Goal: Transaction & Acquisition: Purchase product/service

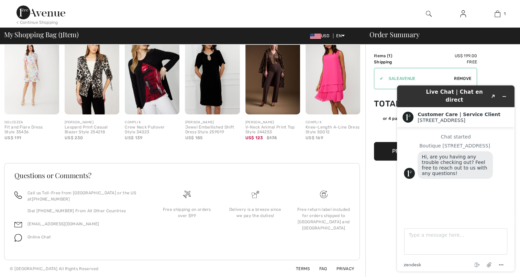
click at [464, 15] on img at bounding box center [464, 14] width 6 height 8
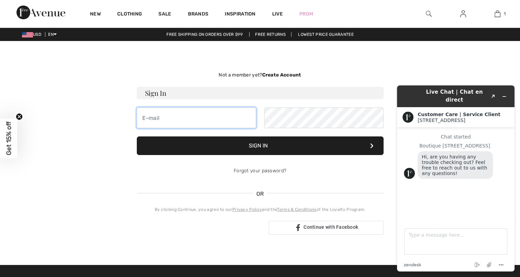
type input "sueobrien90@yahoo.com"
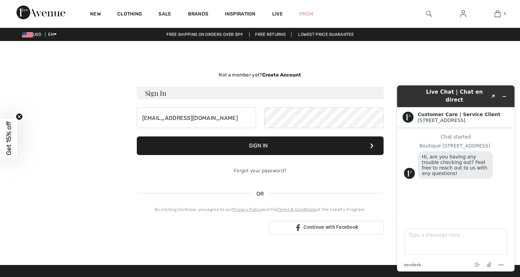
click at [250, 147] on button "Sign In" at bounding box center [260, 145] width 247 height 19
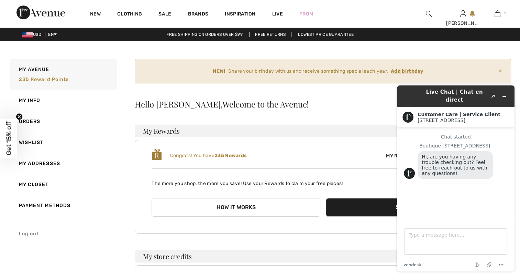
click at [103, 226] on link "Log out" at bounding box center [63, 233] width 108 height 21
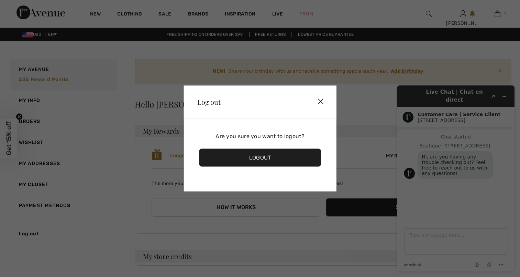
click at [323, 98] on img at bounding box center [321, 101] width 21 height 21
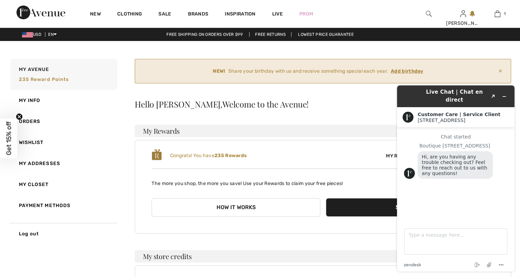
click at [358, 210] on button "Shop Now" at bounding box center [410, 207] width 169 height 19
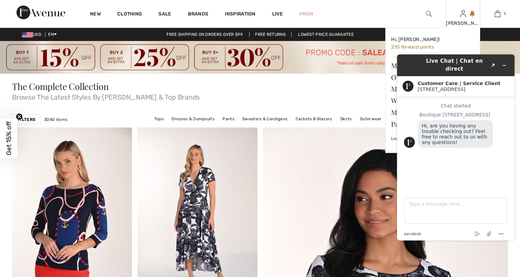
click at [462, 13] on img at bounding box center [464, 14] width 6 height 8
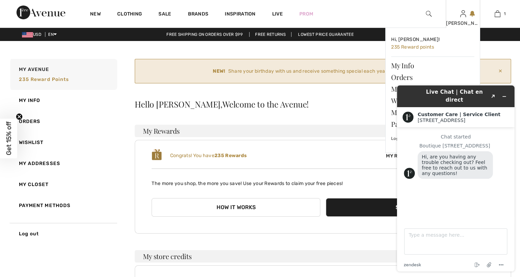
click at [462, 11] on img at bounding box center [464, 14] width 6 height 8
click at [420, 45] on span "235 Reward points" at bounding box center [412, 47] width 43 height 6
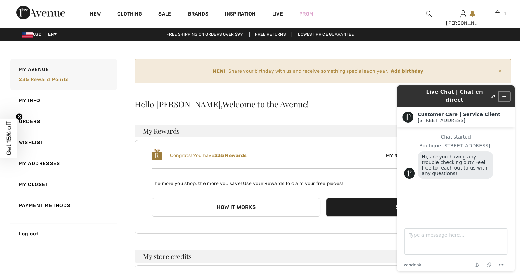
click at [505, 94] on icon "Minimize widget" at bounding box center [504, 96] width 5 height 5
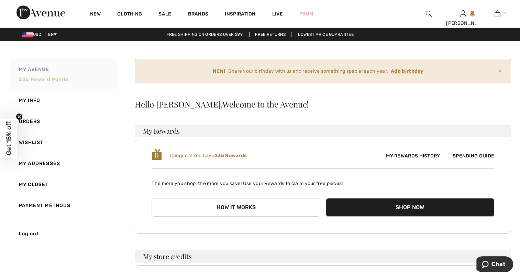
click at [42, 80] on span "235 Reward points" at bounding box center [44, 79] width 50 height 6
click at [407, 155] on span "My Rewards History" at bounding box center [413, 155] width 65 height 7
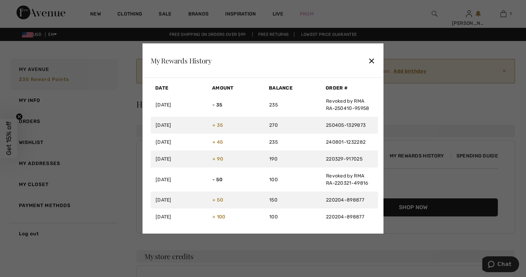
click at [369, 58] on div "✕" at bounding box center [371, 60] width 7 height 14
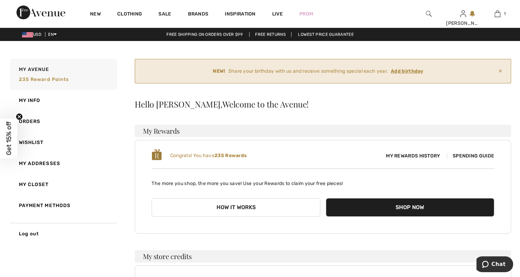
click at [463, 154] on span "Spending Guide" at bounding box center [470, 156] width 47 height 6
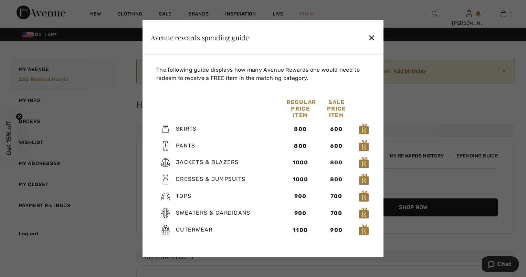
click at [372, 39] on div "✕" at bounding box center [371, 37] width 7 height 14
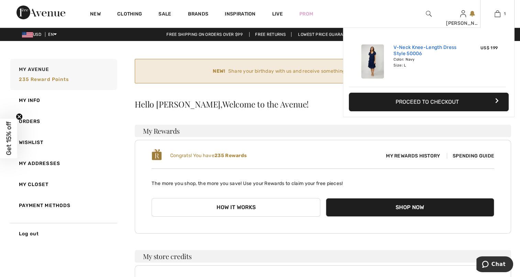
click at [433, 52] on link "V-Neck Knee-Length Dress Style 50006" at bounding box center [428, 50] width 68 height 12
click at [421, 51] on link "V-Neck Knee-Length Dress Style 50006" at bounding box center [428, 50] width 68 height 12
click at [371, 58] on img at bounding box center [373, 61] width 23 height 34
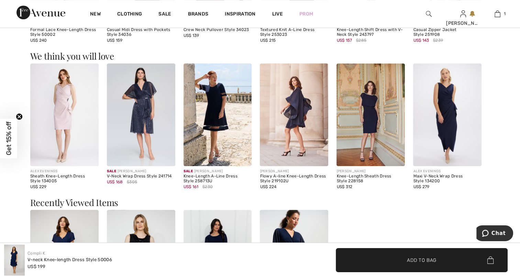
scroll to position [585, 0]
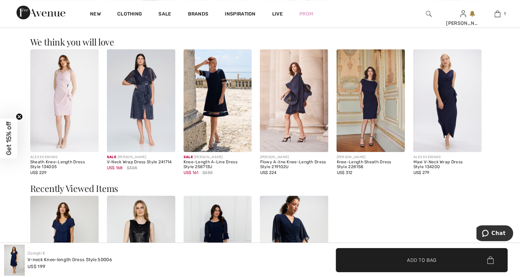
click at [210, 164] on div "Knee-Length A-Line Dress Style 258713U" at bounding box center [218, 165] width 68 height 10
click at [202, 97] on img at bounding box center [218, 100] width 68 height 103
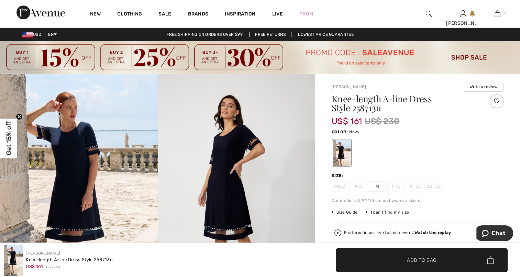
click at [78, 181] on img at bounding box center [79, 201] width 158 height 255
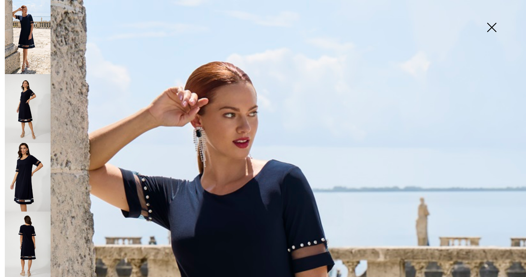
click at [32, 96] on img at bounding box center [28, 108] width 46 height 69
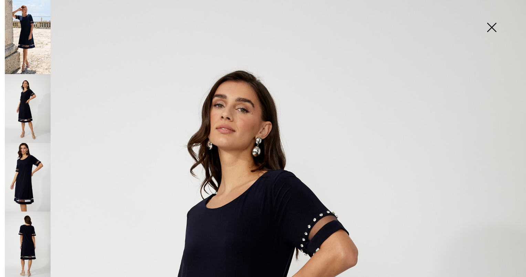
click at [29, 169] on img at bounding box center [28, 177] width 46 height 69
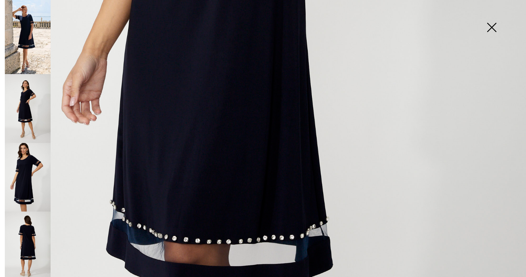
scroll to position [447, 0]
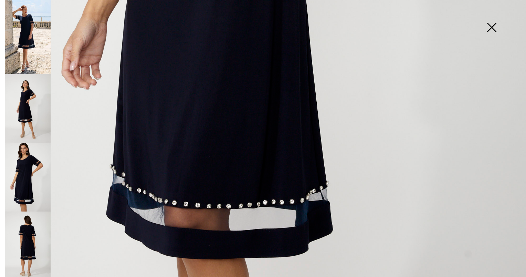
click at [35, 238] on img at bounding box center [28, 245] width 46 height 69
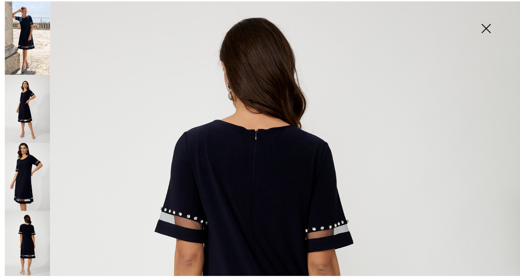
scroll to position [0, 0]
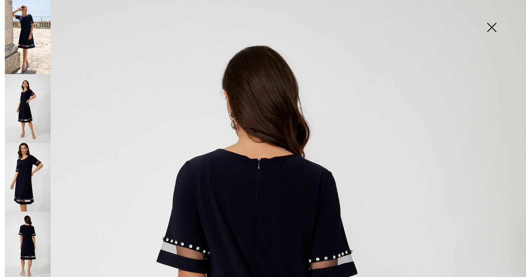
click at [494, 27] on img at bounding box center [491, 27] width 34 height 35
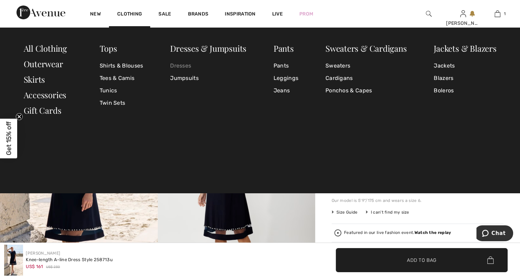
click at [182, 65] on link "Dresses" at bounding box center [208, 66] width 76 height 12
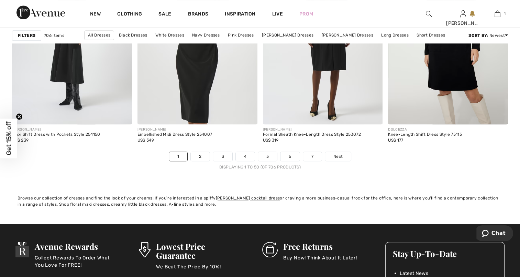
scroll to position [3199, 0]
click at [198, 154] on link "2" at bounding box center [200, 156] width 19 height 9
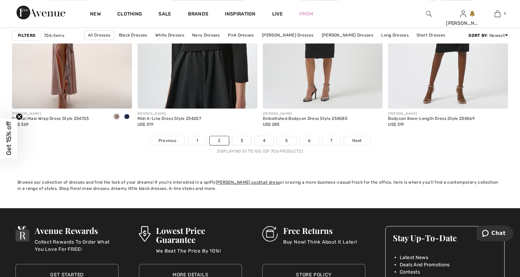
scroll to position [3233, 0]
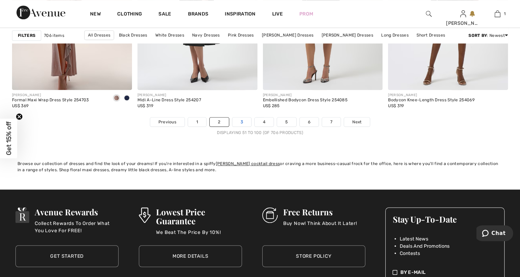
click at [240, 121] on link "3" at bounding box center [242, 121] width 19 height 9
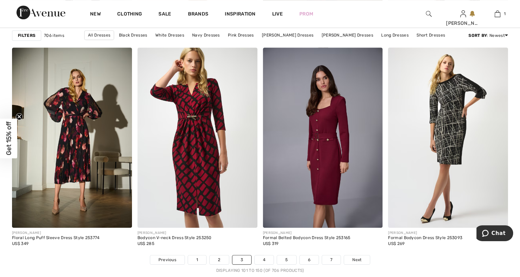
scroll to position [3165, 0]
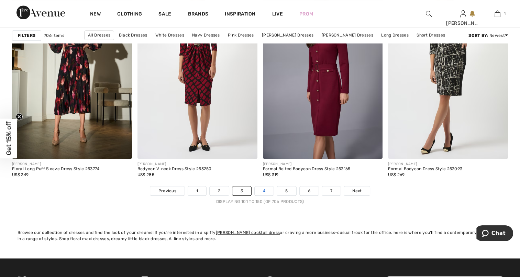
click at [266, 191] on link "4" at bounding box center [264, 190] width 19 height 9
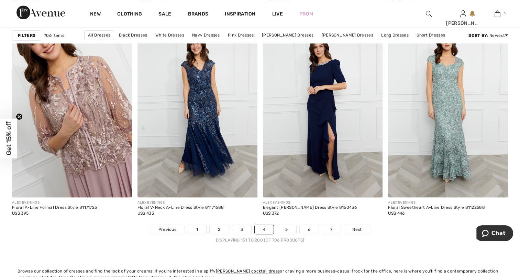
scroll to position [3165, 0]
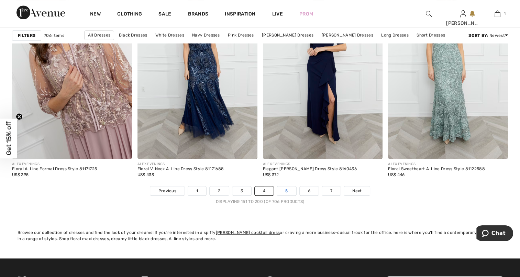
click at [288, 190] on link "5" at bounding box center [286, 190] width 19 height 9
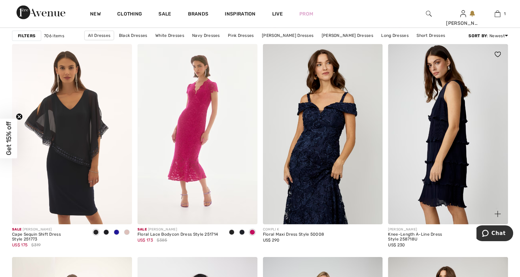
scroll to position [2236, 0]
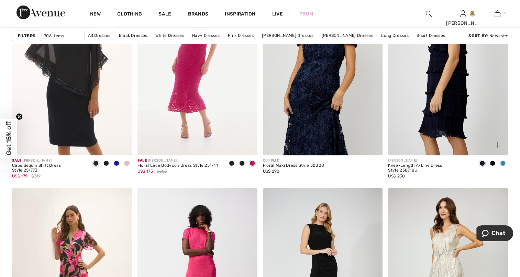
click at [442, 131] on img at bounding box center [448, 65] width 120 height 180
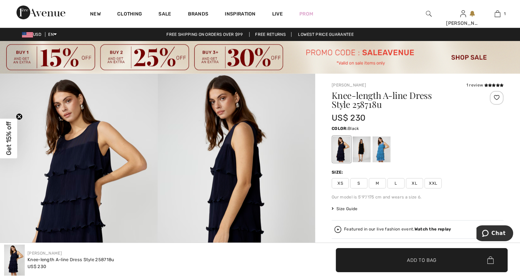
click at [361, 151] on div at bounding box center [362, 149] width 18 height 26
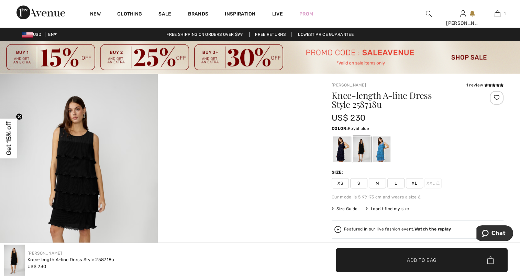
click at [381, 150] on div at bounding box center [382, 149] width 18 height 26
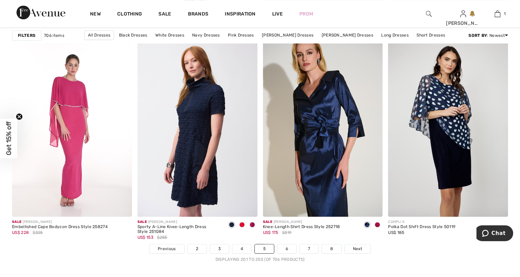
scroll to position [3096, 0]
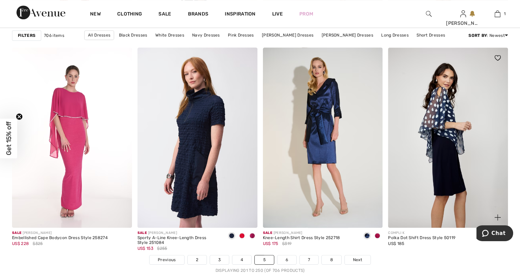
click at [438, 149] on img at bounding box center [448, 137] width 120 height 180
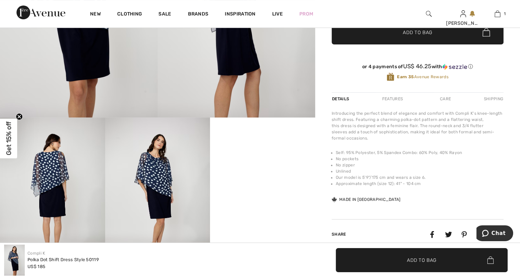
scroll to position [206, 0]
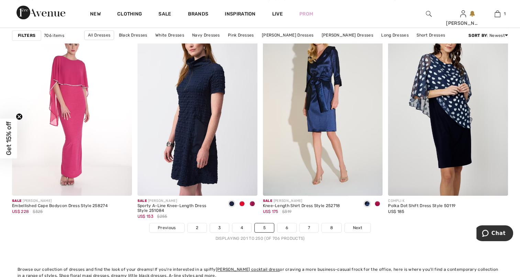
scroll to position [3165, 0]
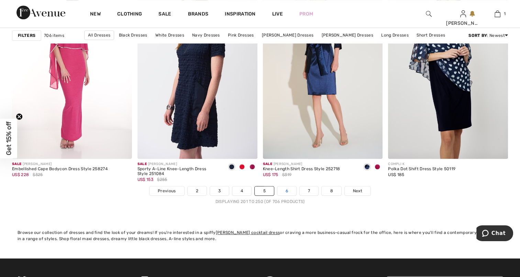
click at [292, 186] on link "6" at bounding box center [287, 190] width 19 height 9
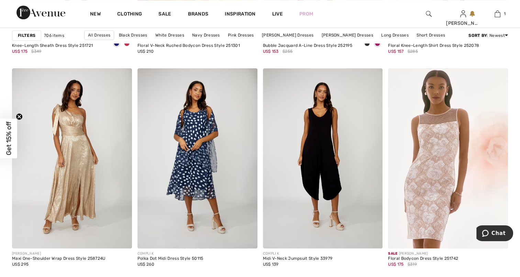
scroll to position [722, 0]
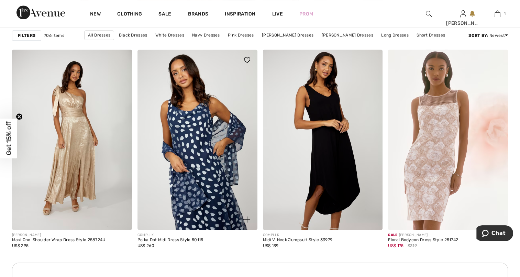
click at [173, 147] on img at bounding box center [198, 140] width 120 height 180
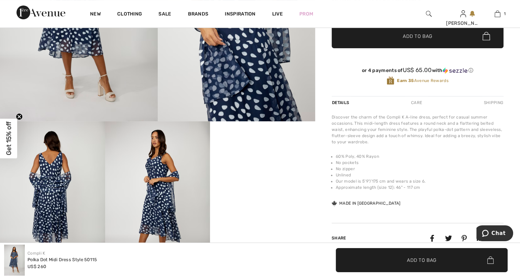
scroll to position [206, 0]
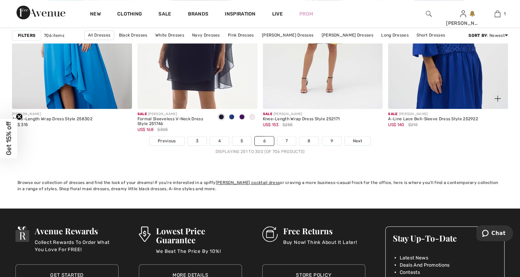
scroll to position [3233, 0]
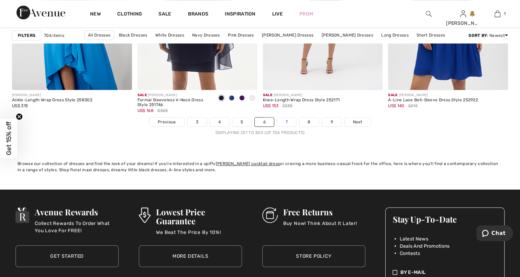
click at [288, 119] on link "7" at bounding box center [287, 121] width 19 height 9
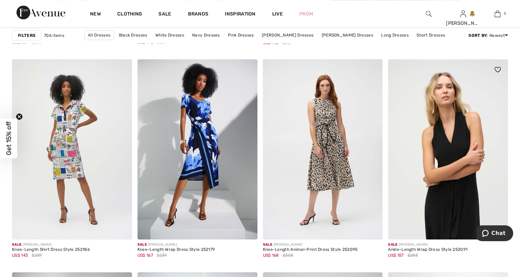
scroll to position [516, 0]
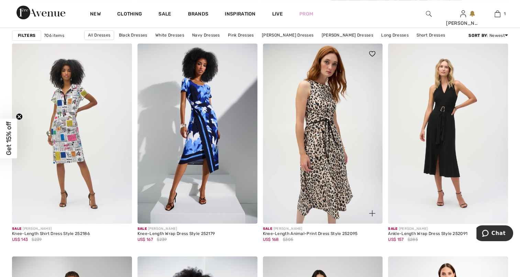
click at [331, 136] on img at bounding box center [323, 133] width 120 height 180
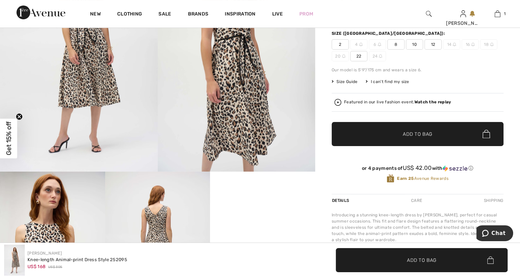
scroll to position [172, 0]
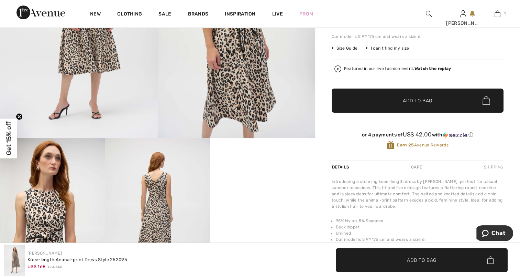
click at [170, 208] on img at bounding box center [157, 217] width 105 height 158
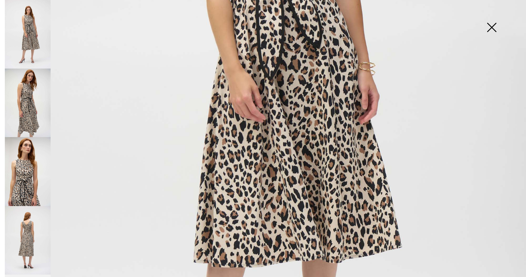
scroll to position [413, 0]
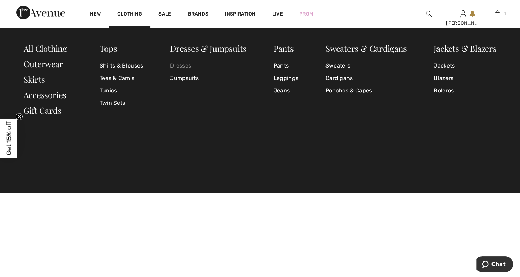
click at [186, 64] on link "Dresses" at bounding box center [208, 66] width 76 height 12
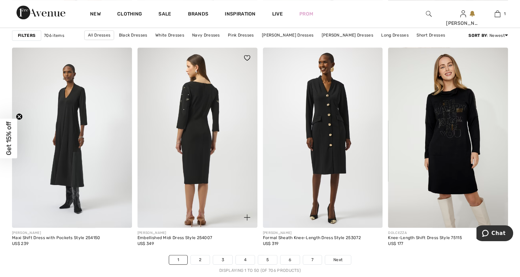
scroll to position [3268, 0]
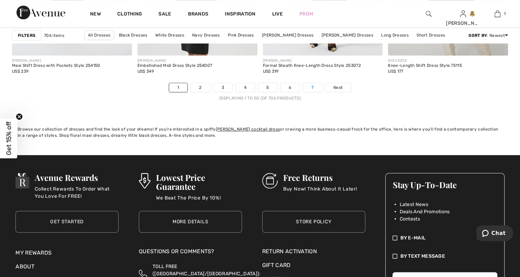
click at [311, 84] on link "7" at bounding box center [312, 87] width 19 height 9
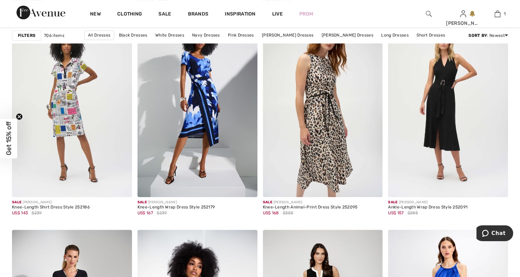
scroll to position [550, 0]
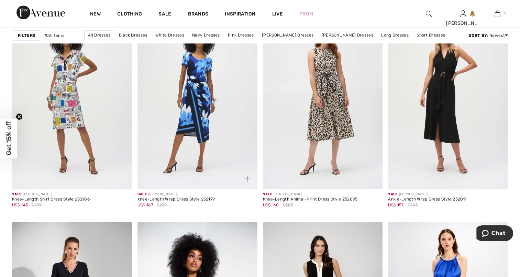
click at [208, 89] on img at bounding box center [198, 99] width 120 height 180
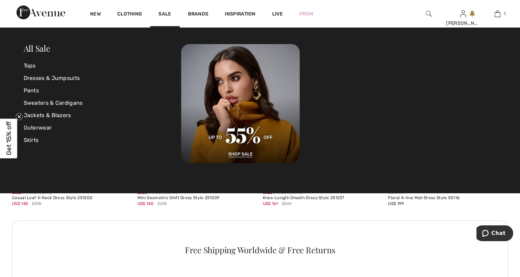
scroll to position [2373, 0]
